Goal: Navigation & Orientation: Find specific page/section

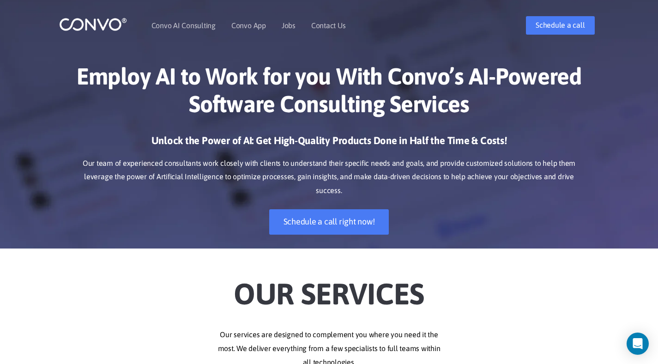
click at [388, 94] on h1 "Employ AI to Work for you With Convo’s AI-Powered Software Consulting Services" at bounding box center [329, 93] width 513 height 62
click at [291, 23] on link "Jobs" at bounding box center [289, 25] width 14 height 7
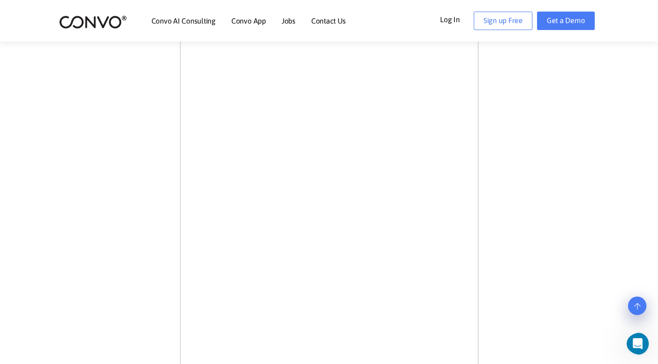
scroll to position [288, 0]
click at [294, 22] on link "Jobs" at bounding box center [289, 20] width 14 height 7
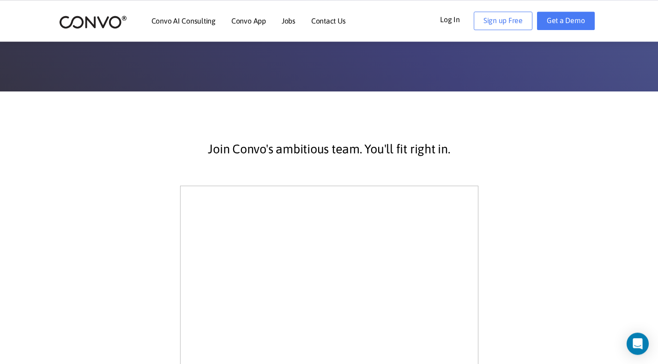
scroll to position [140, 0]
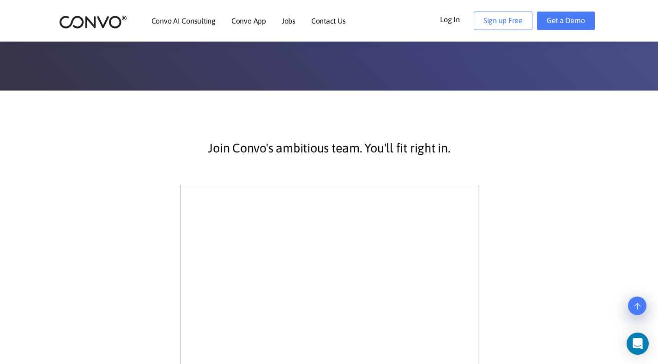
click at [85, 27] on img at bounding box center [93, 22] width 68 height 14
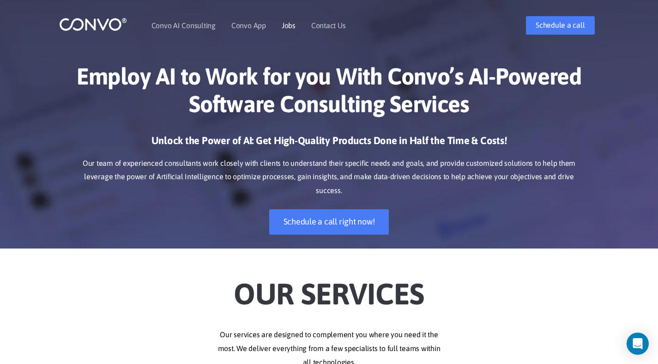
click at [284, 26] on link "Jobs" at bounding box center [289, 25] width 14 height 7
